Goal: Navigation & Orientation: Find specific page/section

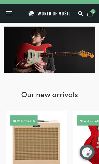
click at [11, 15] on div "Menu" at bounding box center [9, 13] width 6 height 5
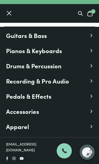
click at [54, 67] on span "Drums & Percussion" at bounding box center [34, 65] width 56 height 9
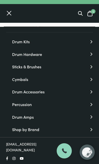
scroll to position [14, 0]
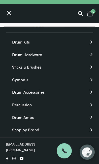
click at [45, 94] on link "Drum Accessories" at bounding box center [52, 92] width 81 height 7
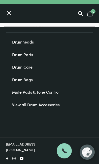
click at [31, 45] on link "Drumheads" at bounding box center [52, 42] width 81 height 7
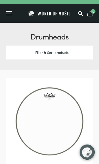
click at [10, 13] on div "Menu" at bounding box center [8, 13] width 5 height 1
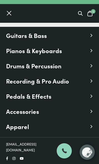
click at [9, 13] on div "Menu" at bounding box center [9, 13] width 5 height 5
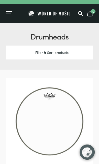
click at [8, 13] on div "Menu" at bounding box center [8, 13] width 5 height 1
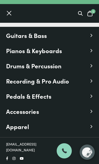
click at [7, 13] on div "Menu" at bounding box center [9, 13] width 6 height 5
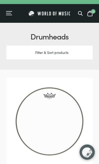
click at [7, 13] on div "Menu" at bounding box center [8, 13] width 5 height 1
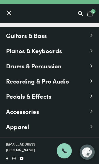
click at [8, 13] on div "Menu" at bounding box center [9, 13] width 6 height 5
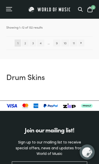
scroll to position [1662, 0]
